Goal: Check status: Check status

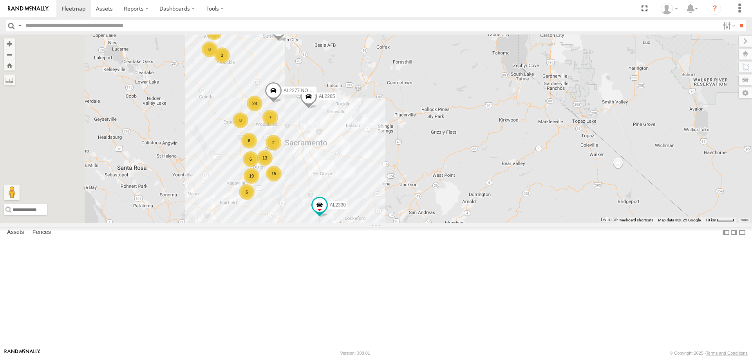
drag, startPoint x: 313, startPoint y: 177, endPoint x: 397, endPoint y: 221, distance: 94.3
click at [399, 222] on div "FRONTLOADER JD344H AL2261 AL2308 PT2400 8 2 19 15 5 8 6 AL2265 5 13 6 28 4 6 AL…" at bounding box center [376, 128] width 752 height 188
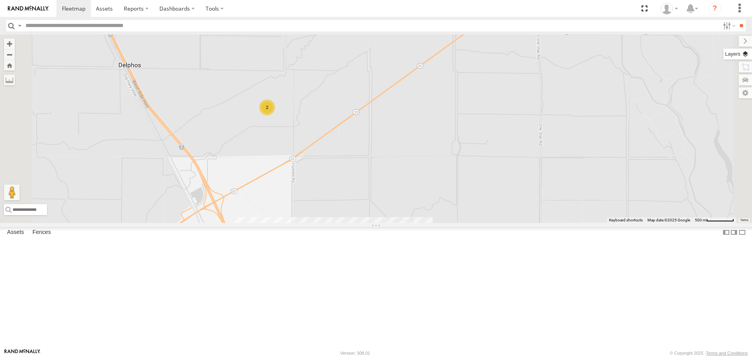
click at [747, 57] on label at bounding box center [737, 54] width 29 height 11
click at [0, 0] on span "Basemaps" at bounding box center [0, 0] width 0 height 0
click at [0, 0] on span "Satellite" at bounding box center [0, 0] width 0 height 0
